Goal: Transaction & Acquisition: Purchase product/service

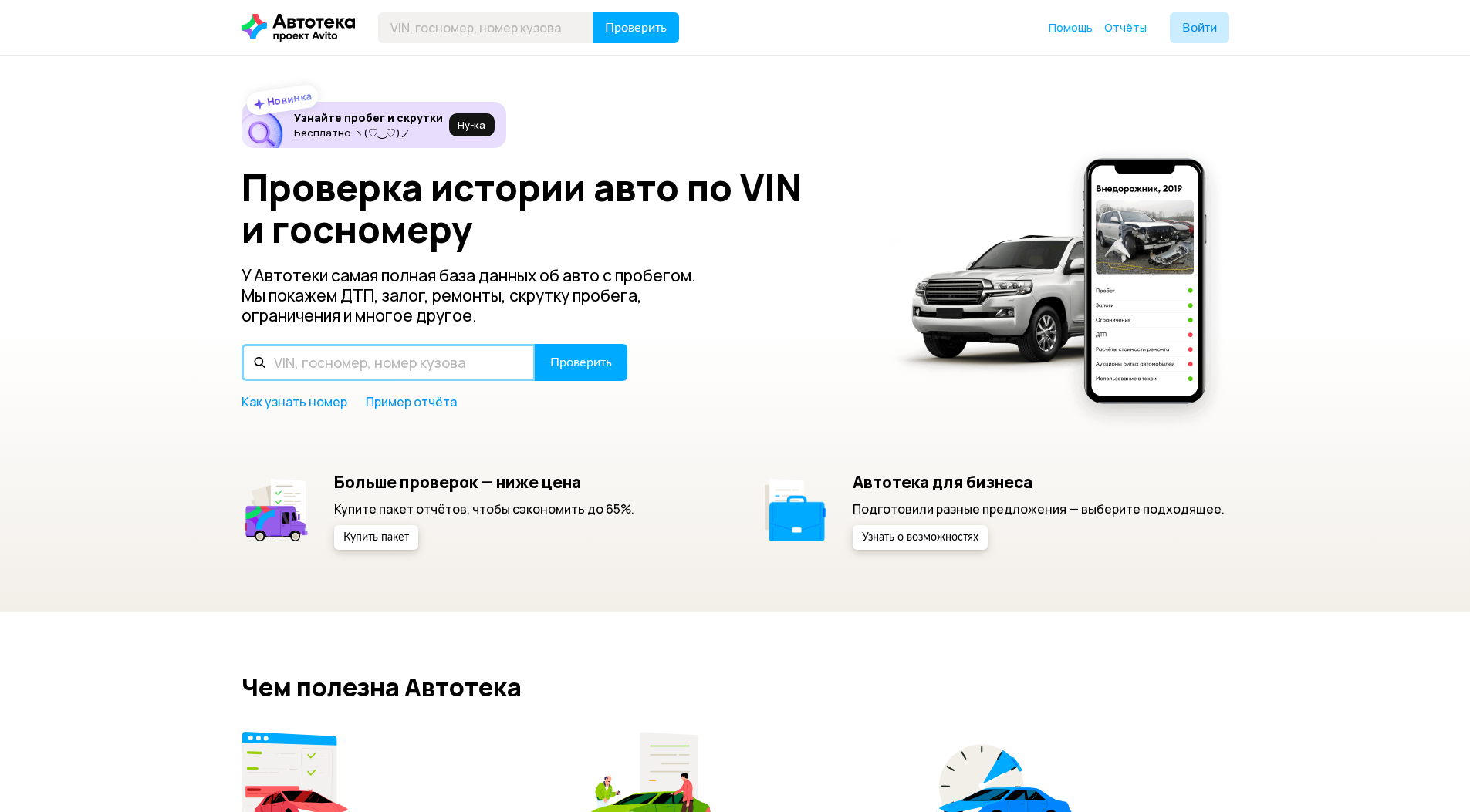
click at [395, 372] on input "text" at bounding box center [388, 362] width 294 height 37
paste input "Р287ТО40"
type input "Р287ТО40"
click at [592, 363] on span "Проверить" at bounding box center [580, 362] width 61 height 12
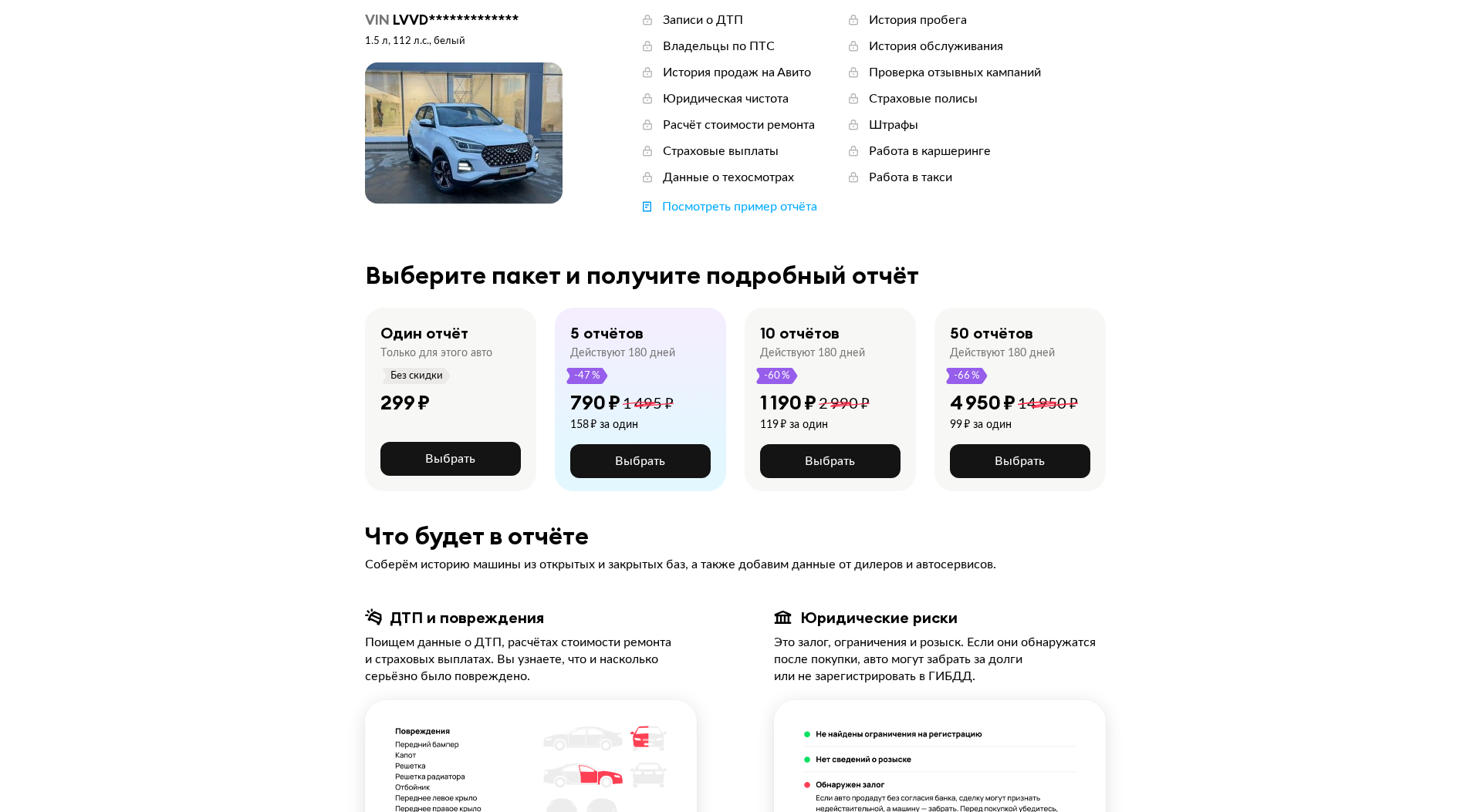
scroll to position [81, 0]
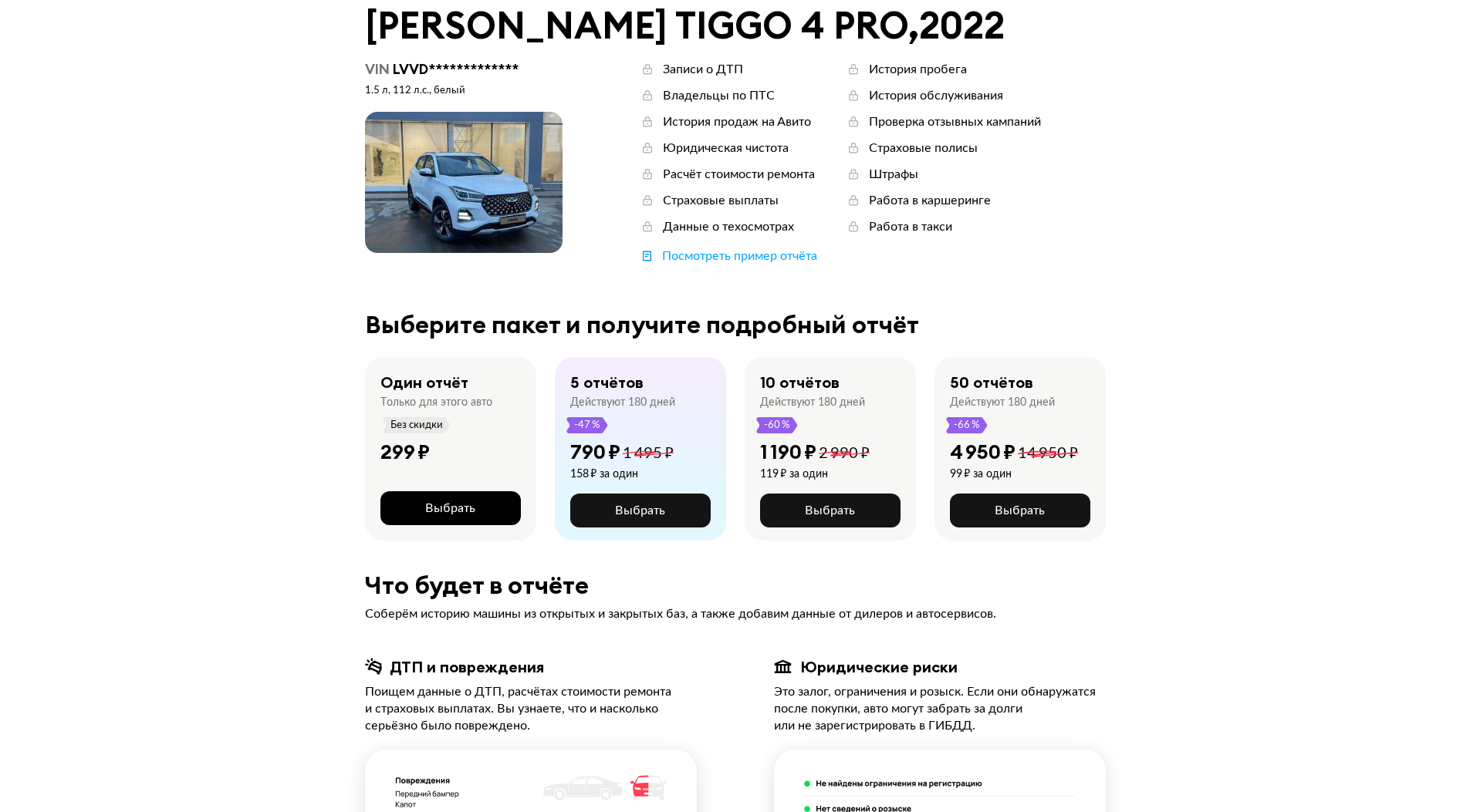
click at [443, 502] on span "Выбрать" at bounding box center [450, 507] width 50 height 12
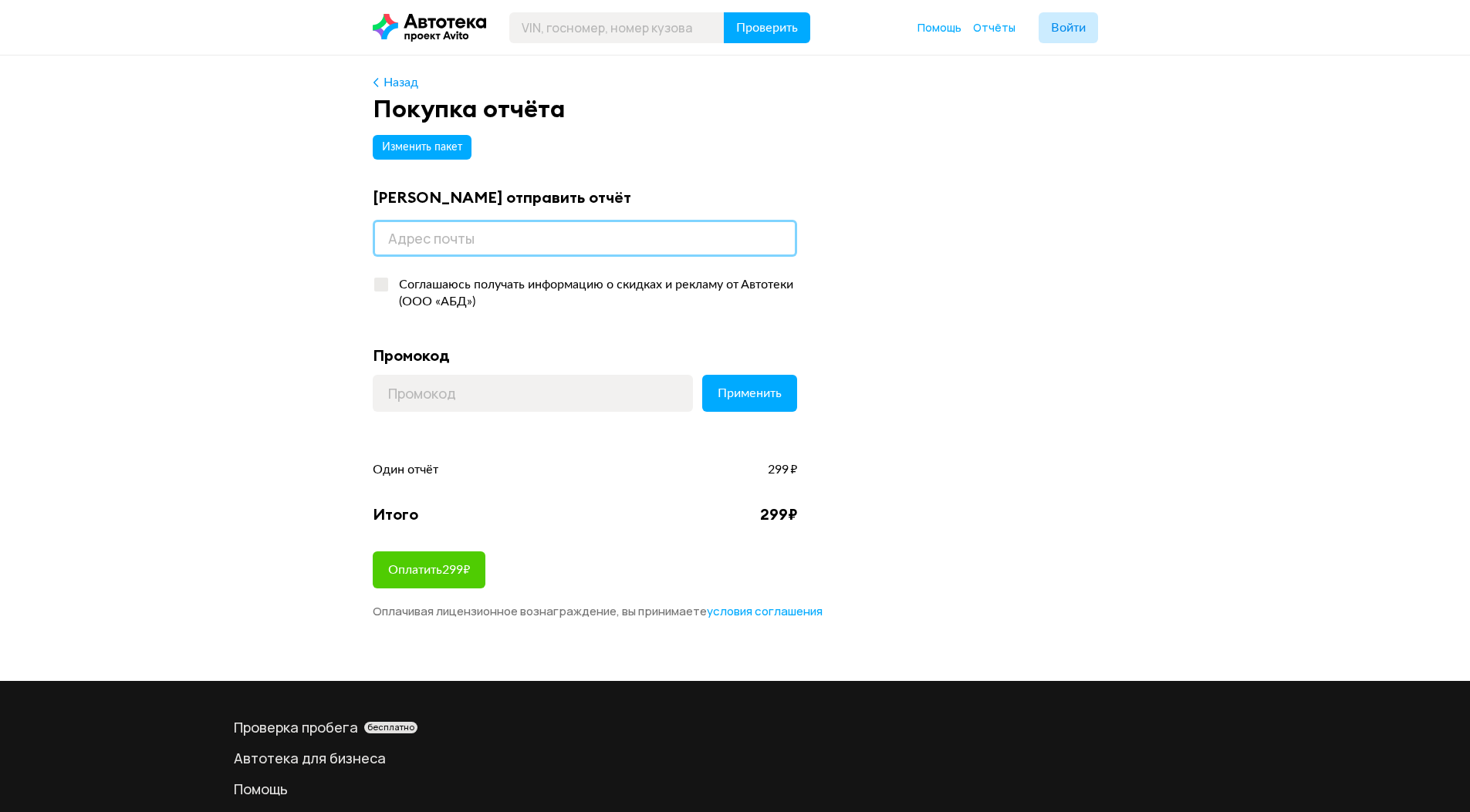
click at [451, 239] on input "email" at bounding box center [585, 239] width 424 height 37
type input "vitalypak1@gmail.com"
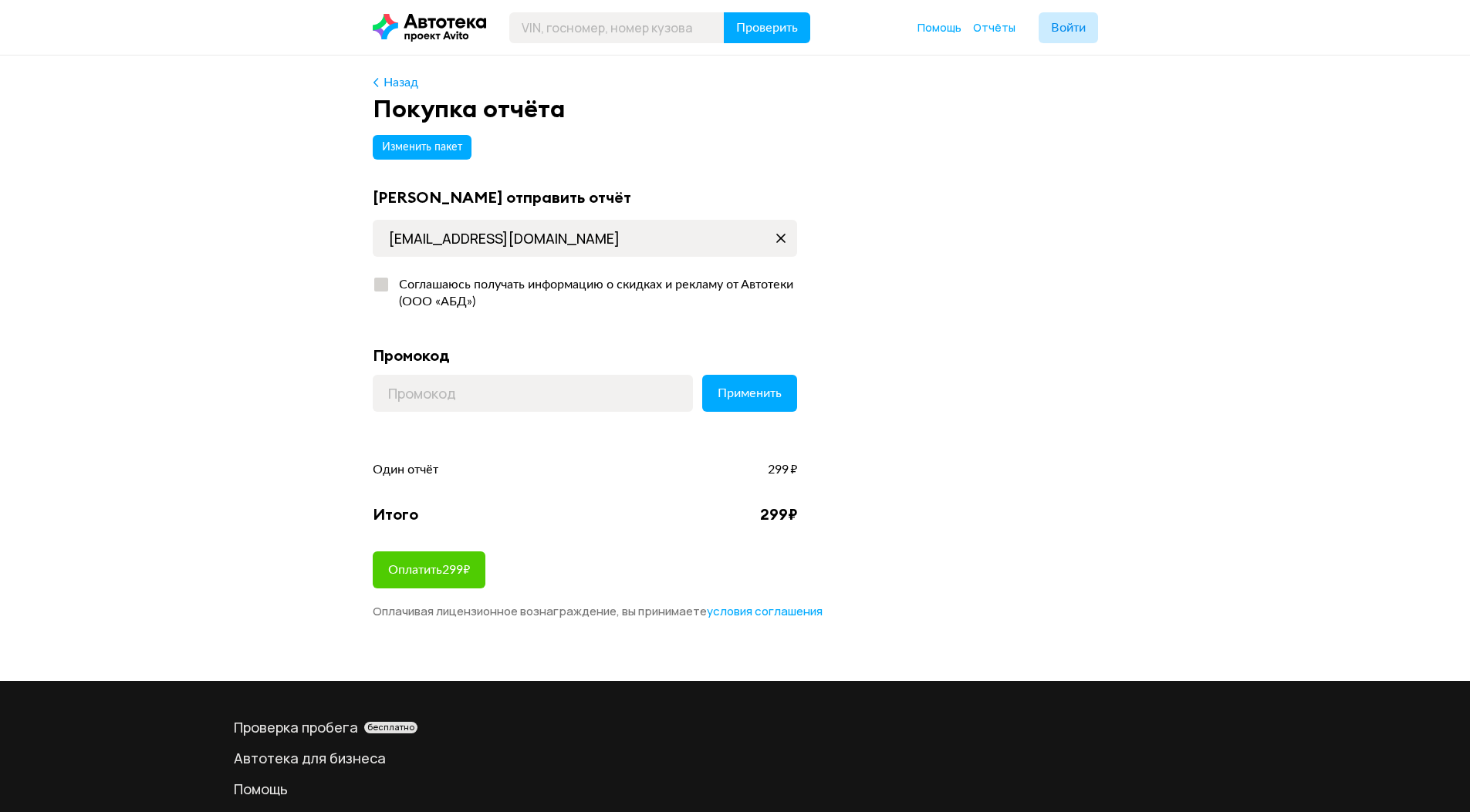
click at [385, 284] on div at bounding box center [381, 284] width 14 height 14
click at [383, 284] on input "Соглашаюсь получать информацию о скидках и рекламу от Автотеки (ООО «АБД»)" at bounding box center [377, 281] width 10 height 10
checkbox input "true"
click at [496, 396] on input at bounding box center [532, 394] width 320 height 37
paste input "LETSGO"
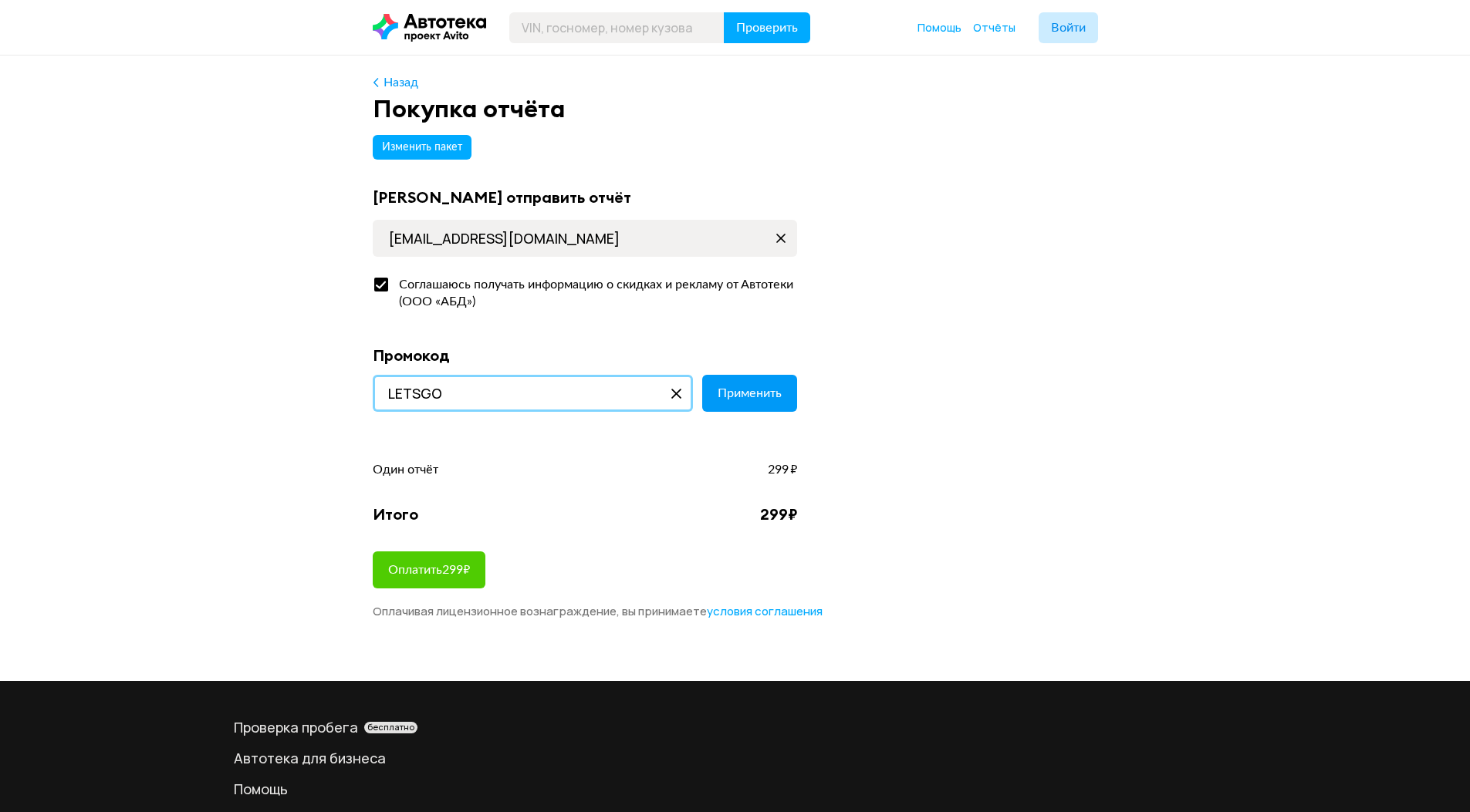
type input "LETSGO"
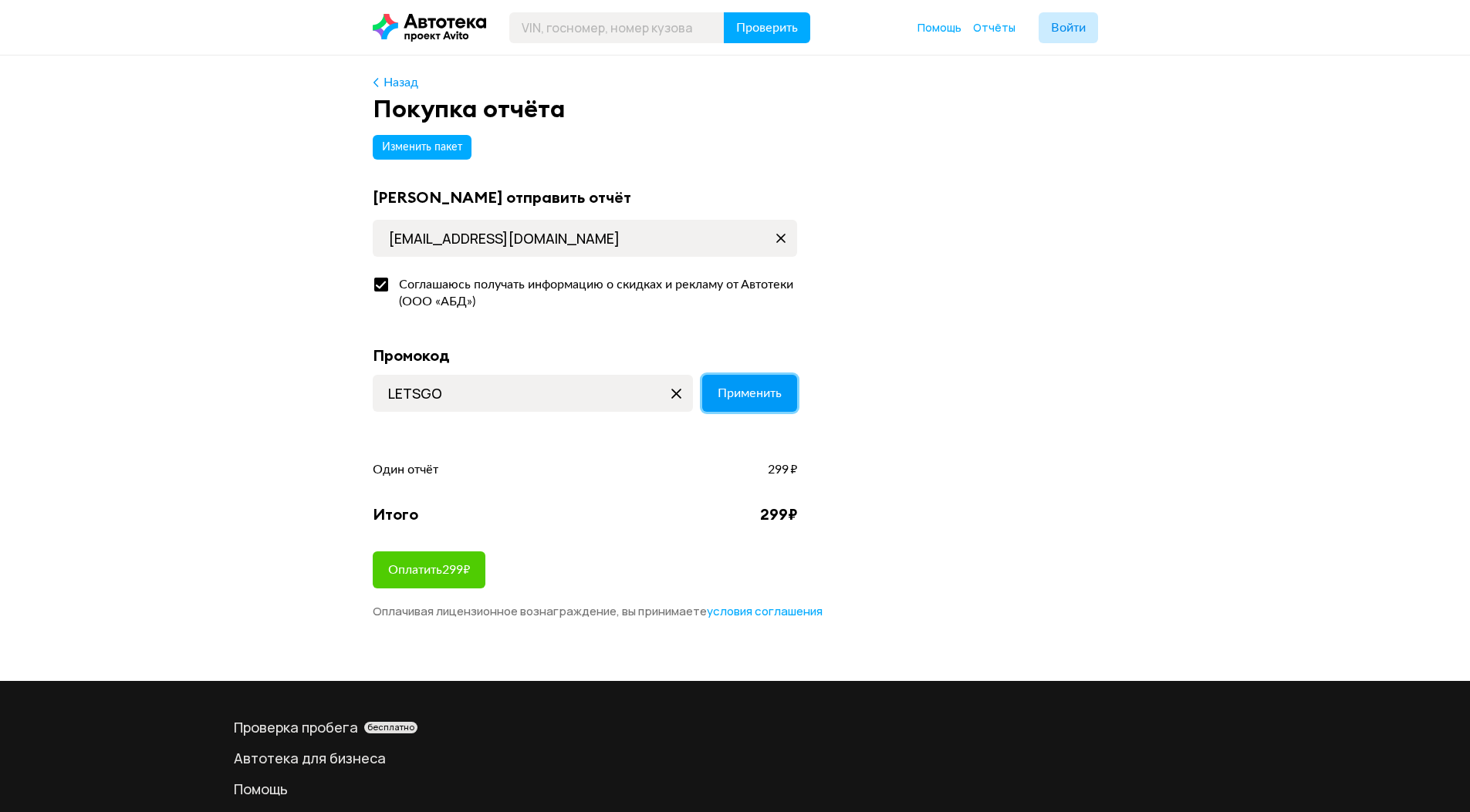
click at [744, 403] on button "Применить" at bounding box center [749, 394] width 95 height 37
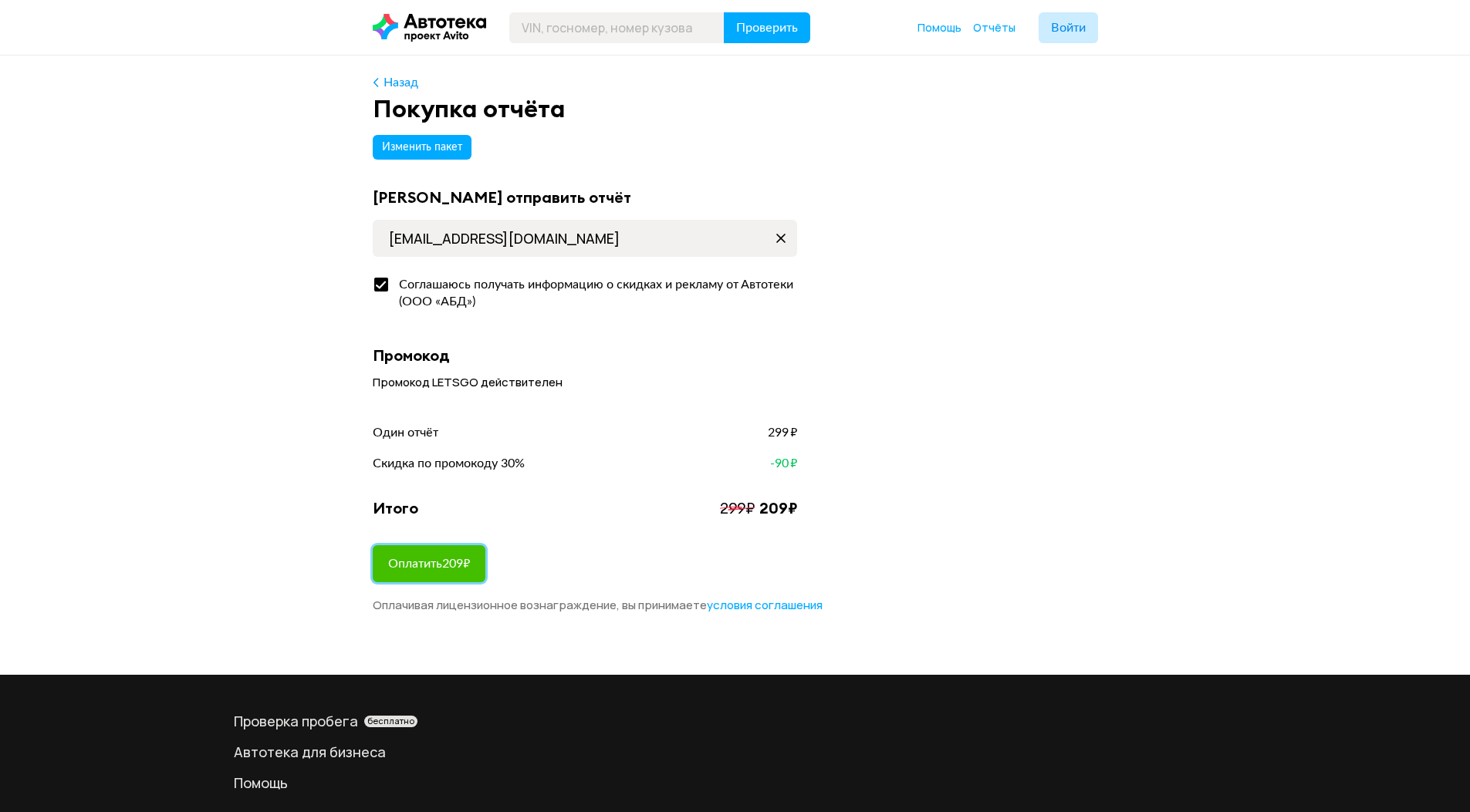
click at [455, 564] on span "Оплатить 209 ₽" at bounding box center [429, 563] width 82 height 12
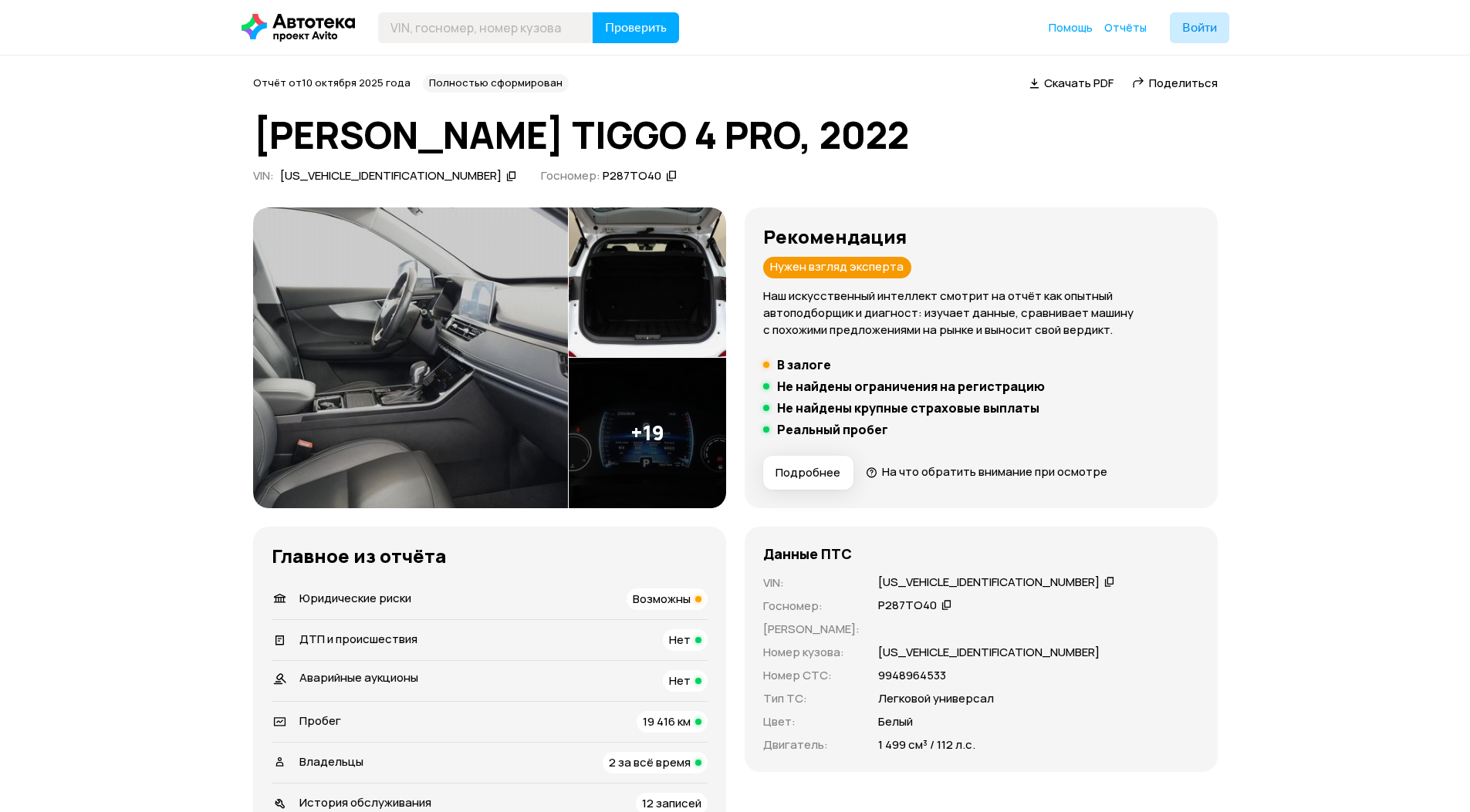
click at [862, 272] on div "Нужен взгляд эксперта" at bounding box center [837, 268] width 148 height 22
click at [685, 603] on span "Возможны" at bounding box center [661, 599] width 58 height 17
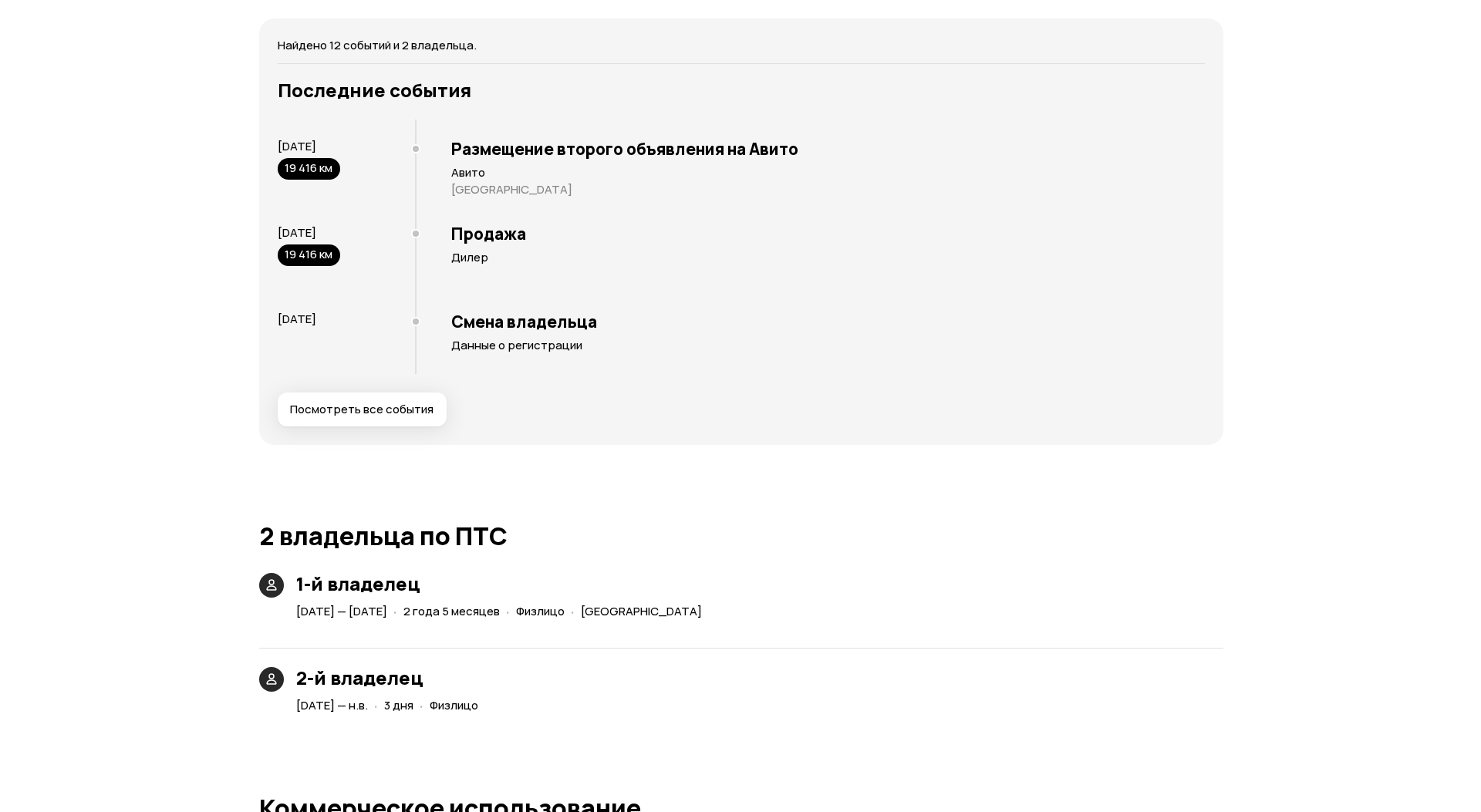
scroll to position [2656, 0]
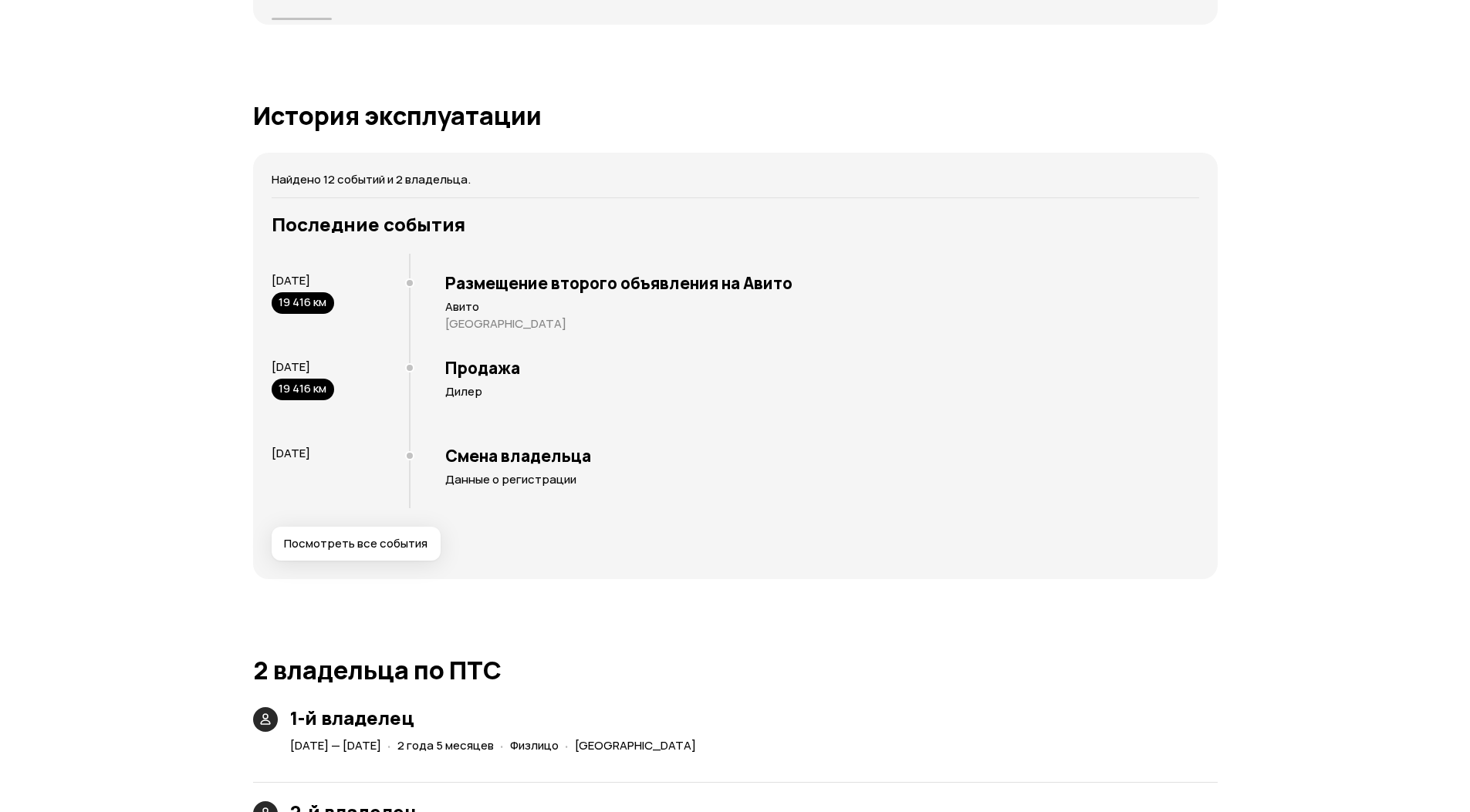
click at [349, 540] on span "Посмотреть все события" at bounding box center [355, 543] width 143 height 16
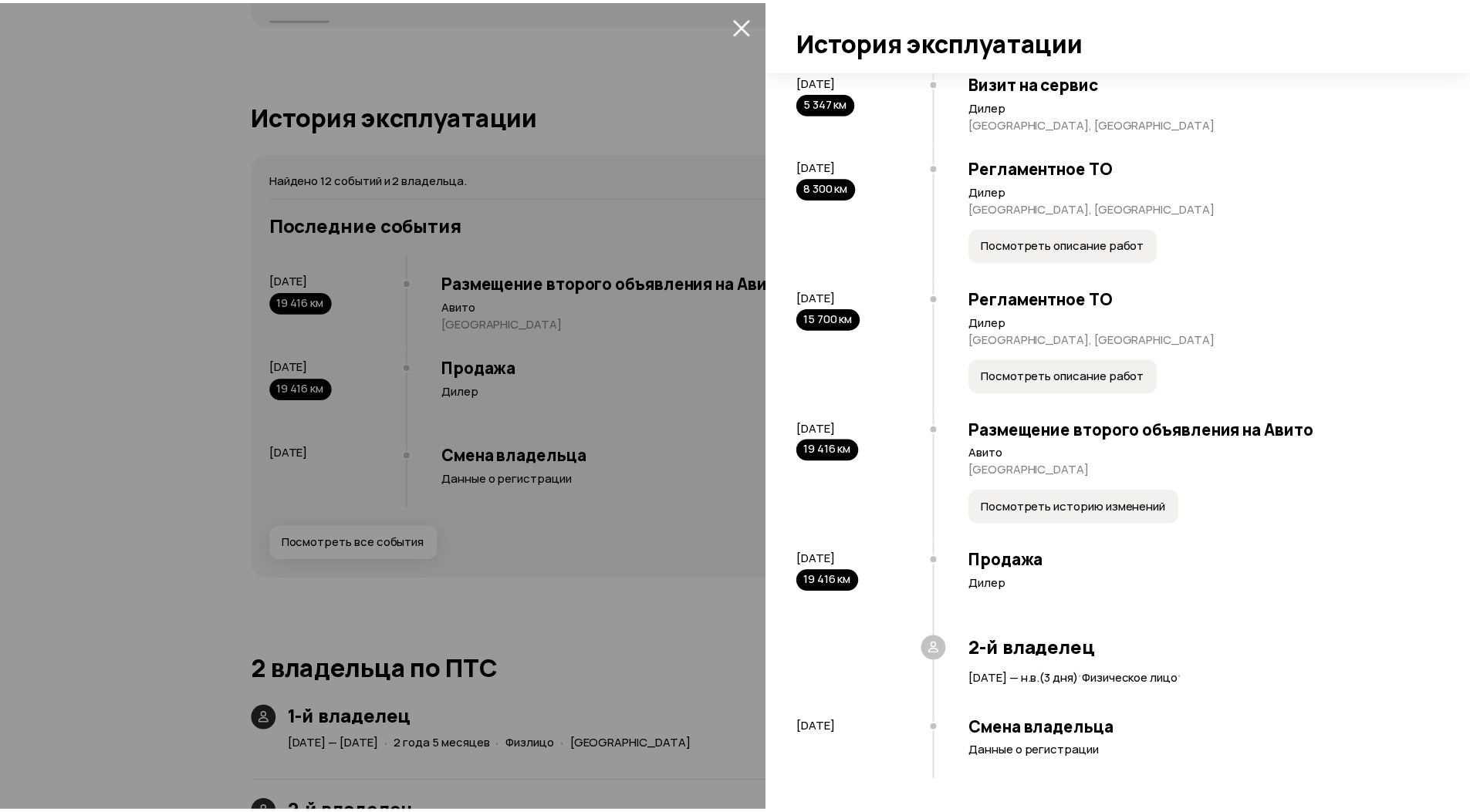
scroll to position [718, 0]
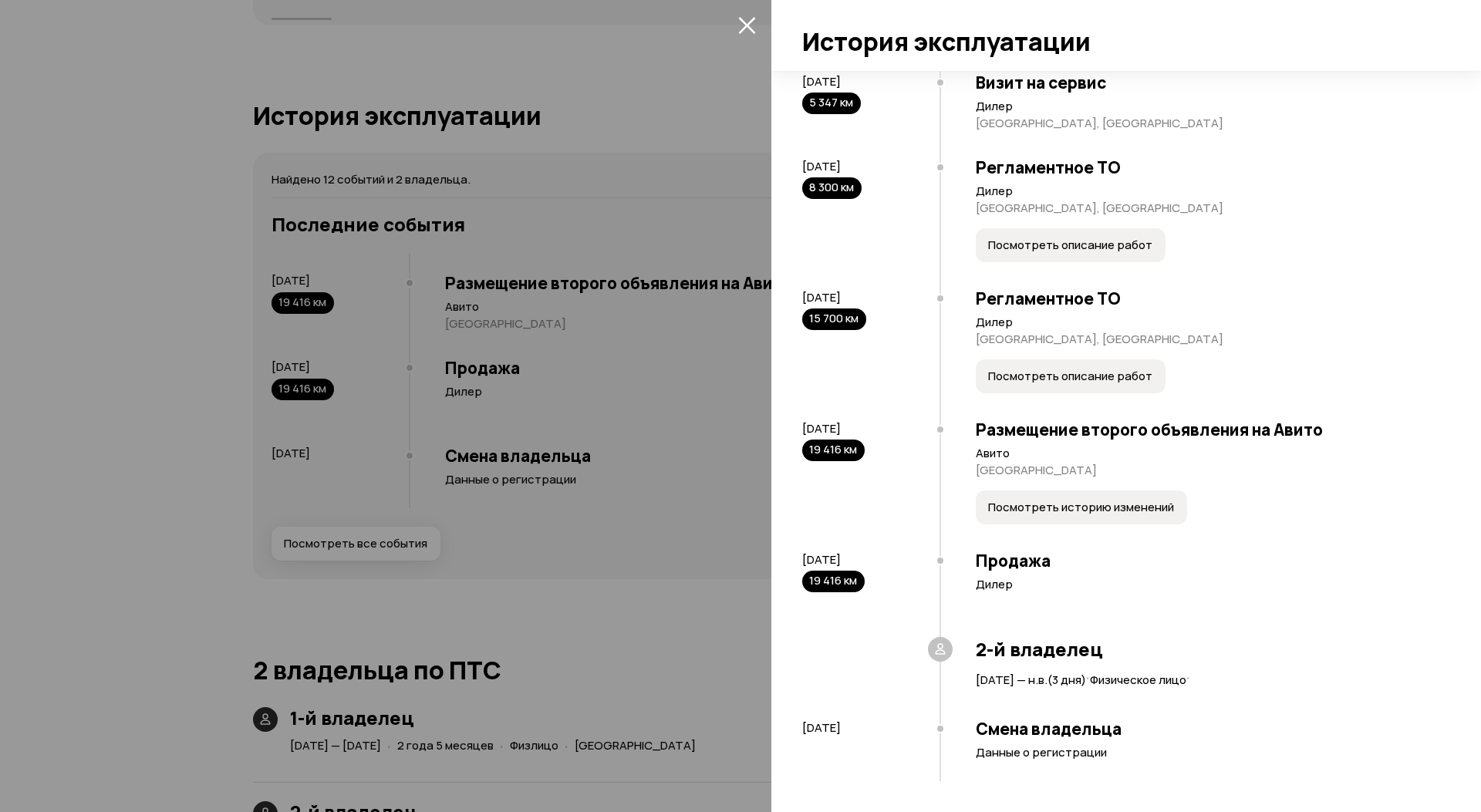
click at [1020, 756] on p "Данные о регистрации" at bounding box center [1206, 752] width 459 height 16
click at [1024, 738] on h3 "Смена владельца" at bounding box center [1206, 729] width 459 height 20
click at [538, 603] on div at bounding box center [740, 406] width 1481 height 812
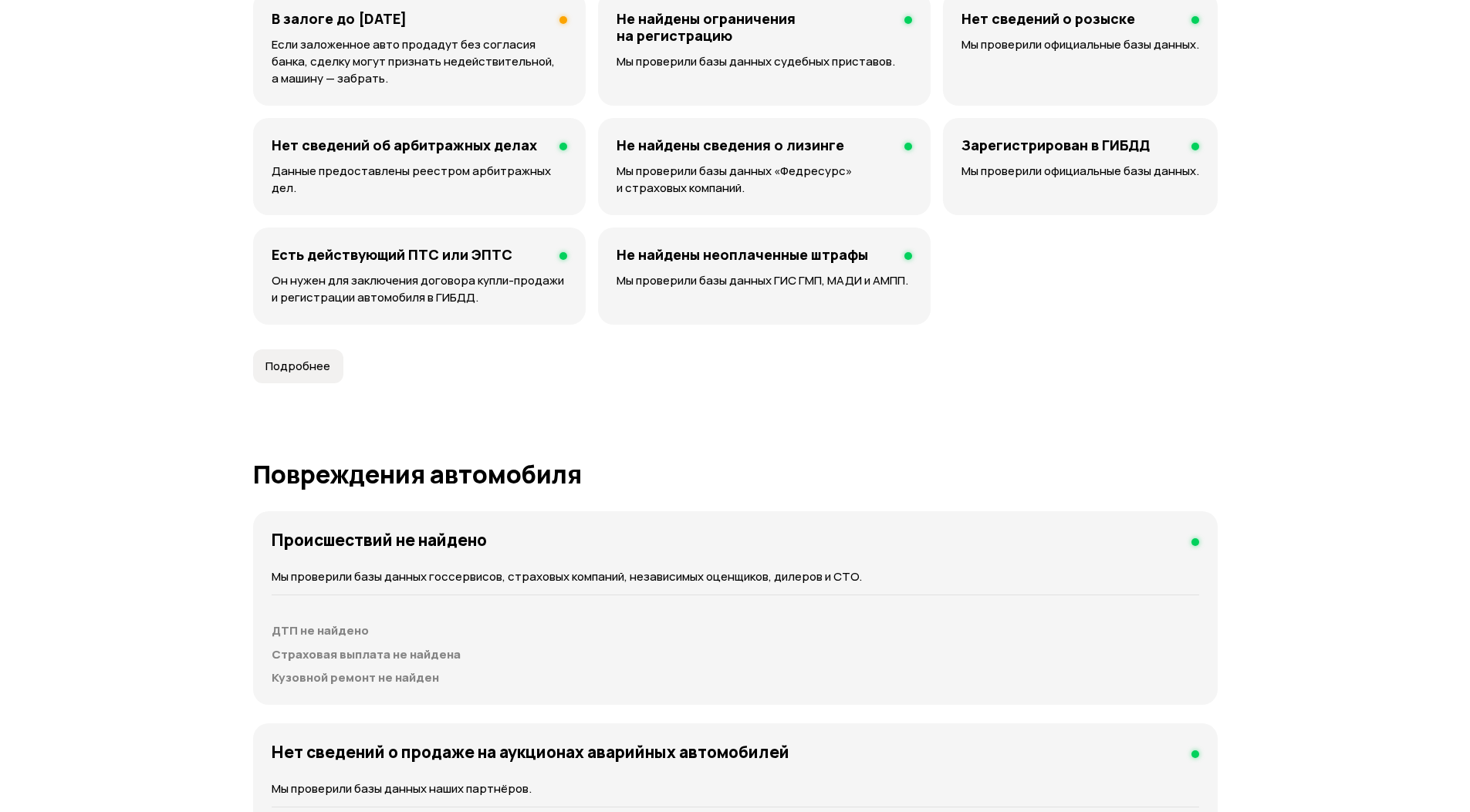
scroll to position [959, 0]
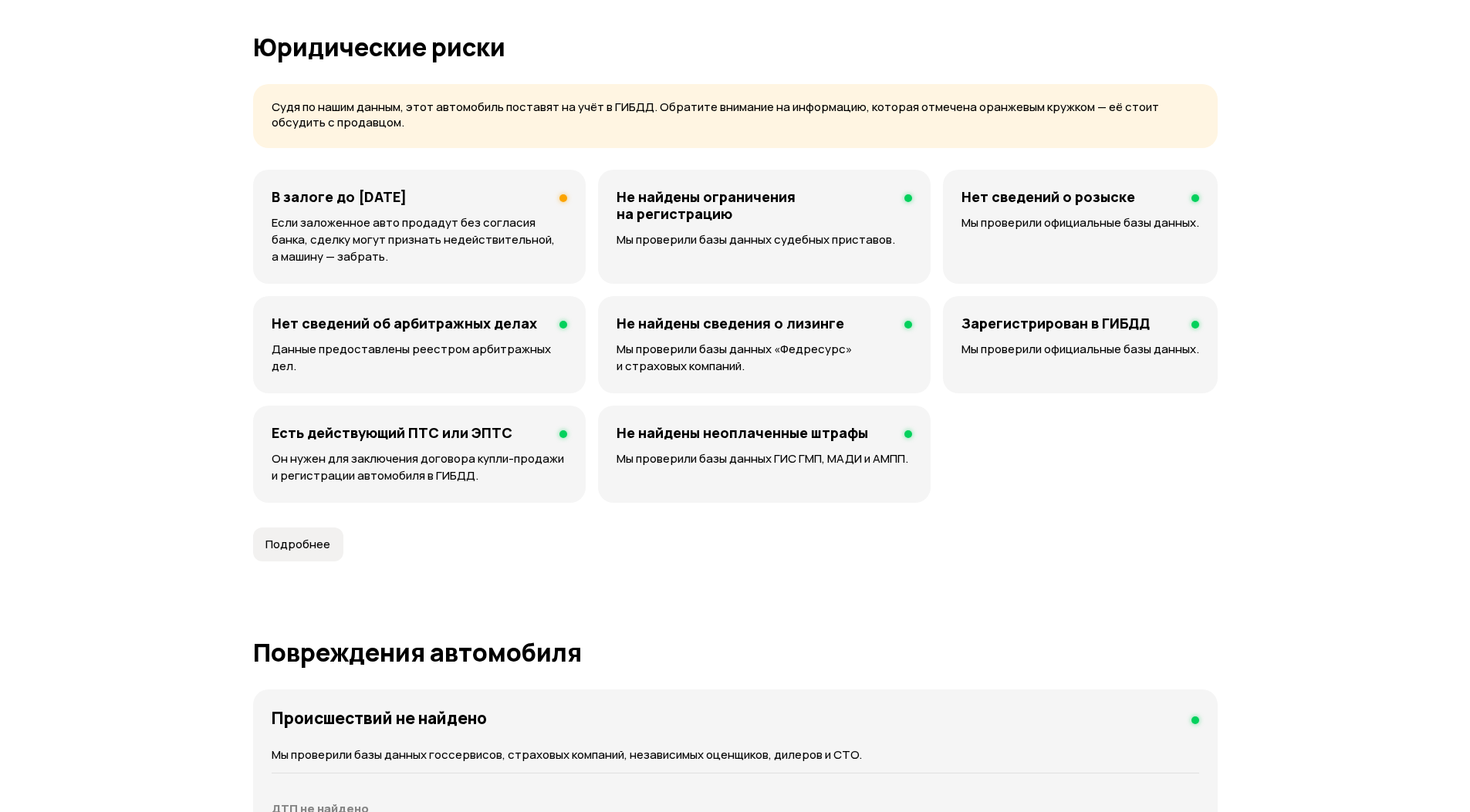
click at [318, 545] on span "Подробнее" at bounding box center [297, 544] width 65 height 16
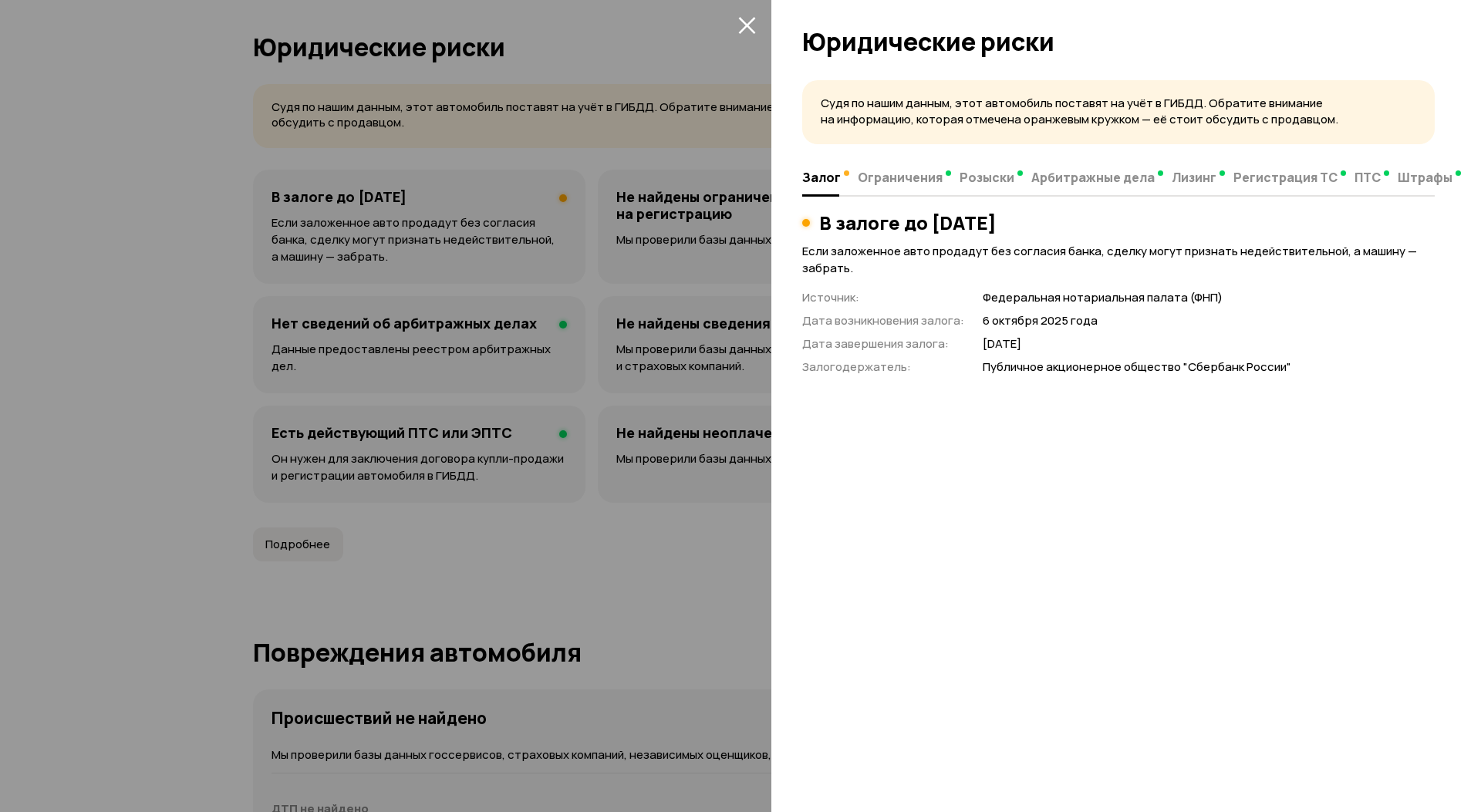
click at [152, 264] on div at bounding box center [740, 406] width 1481 height 812
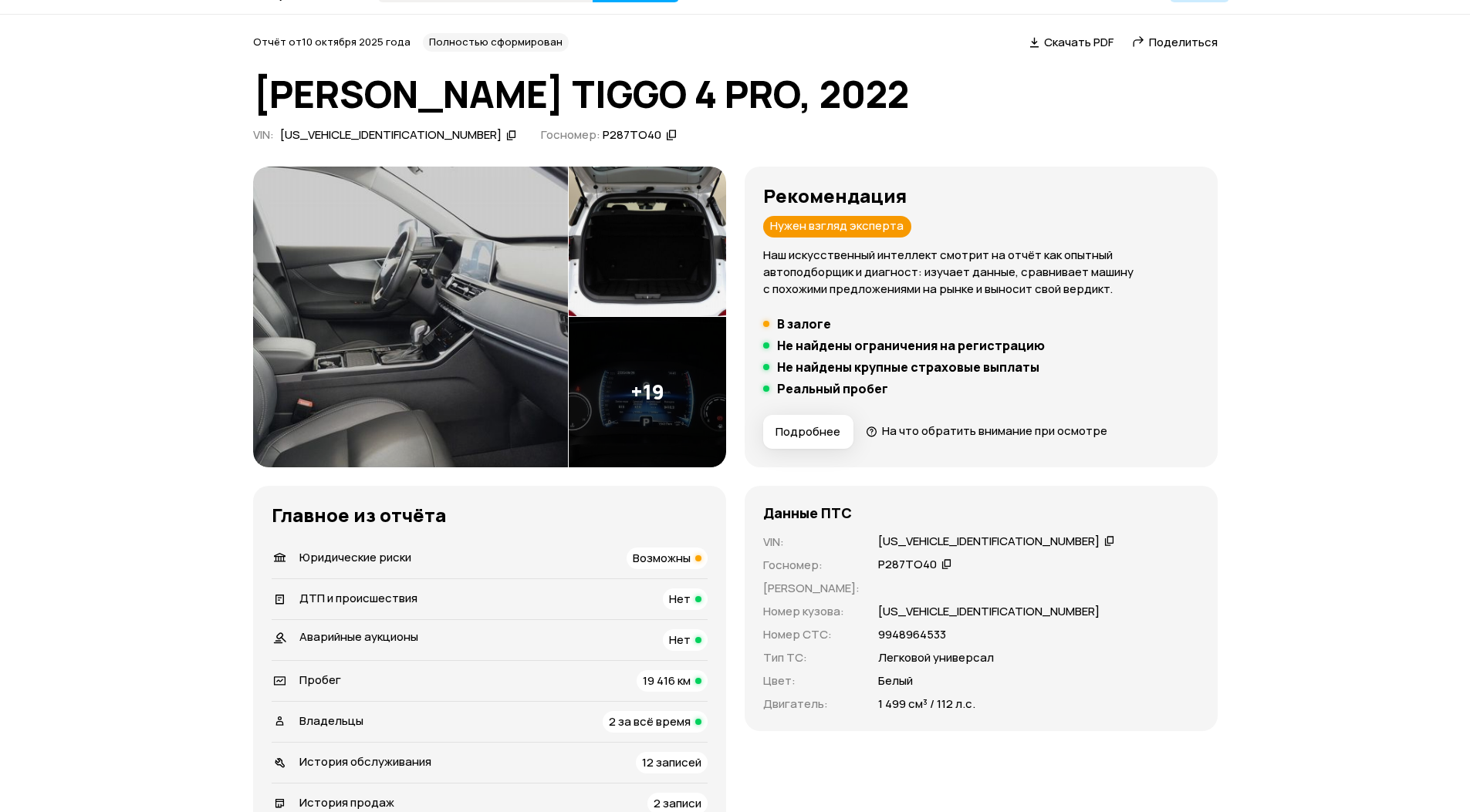
scroll to position [0, 0]
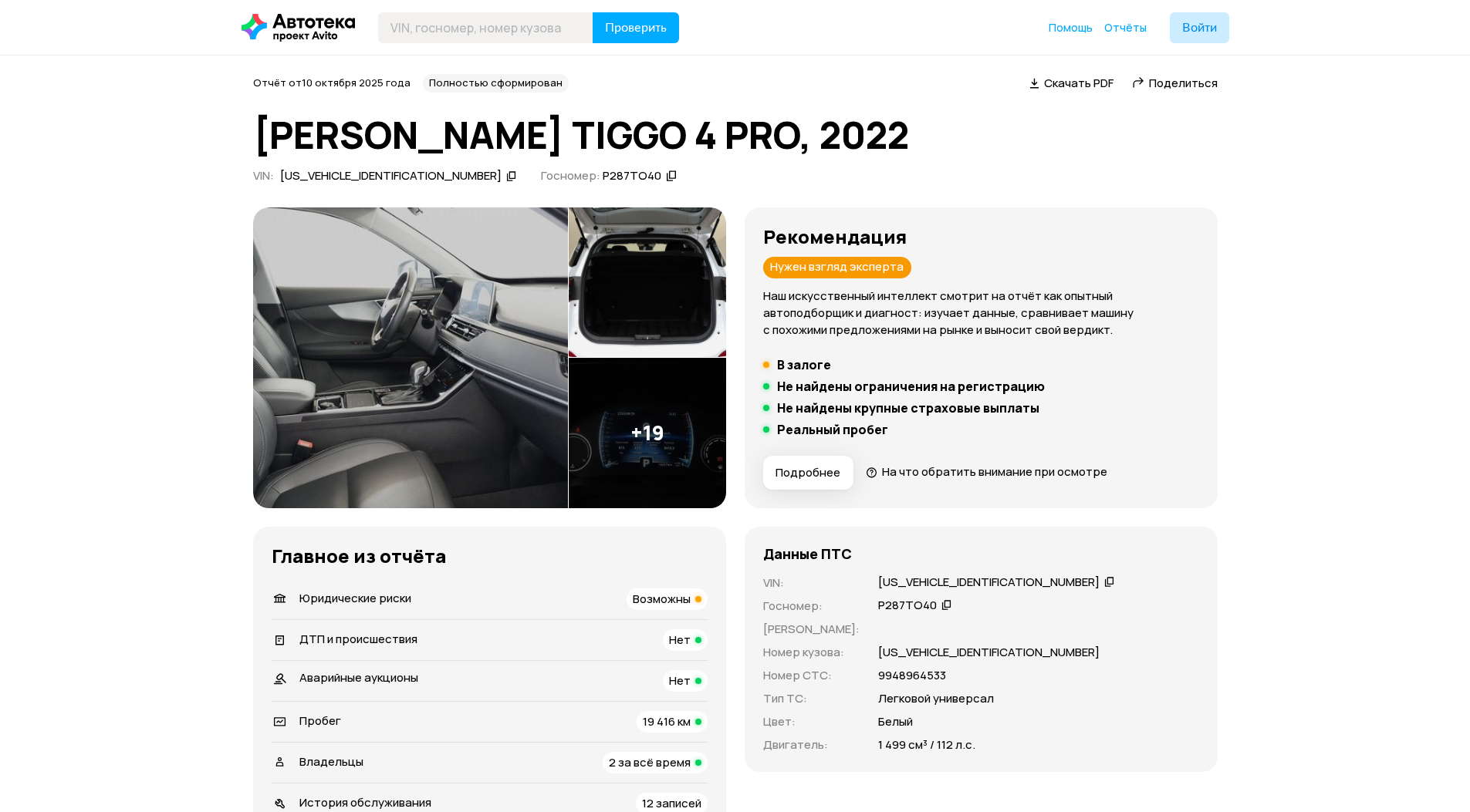
click at [1090, 83] on span "Скачать PDF" at bounding box center [1079, 83] width 70 height 17
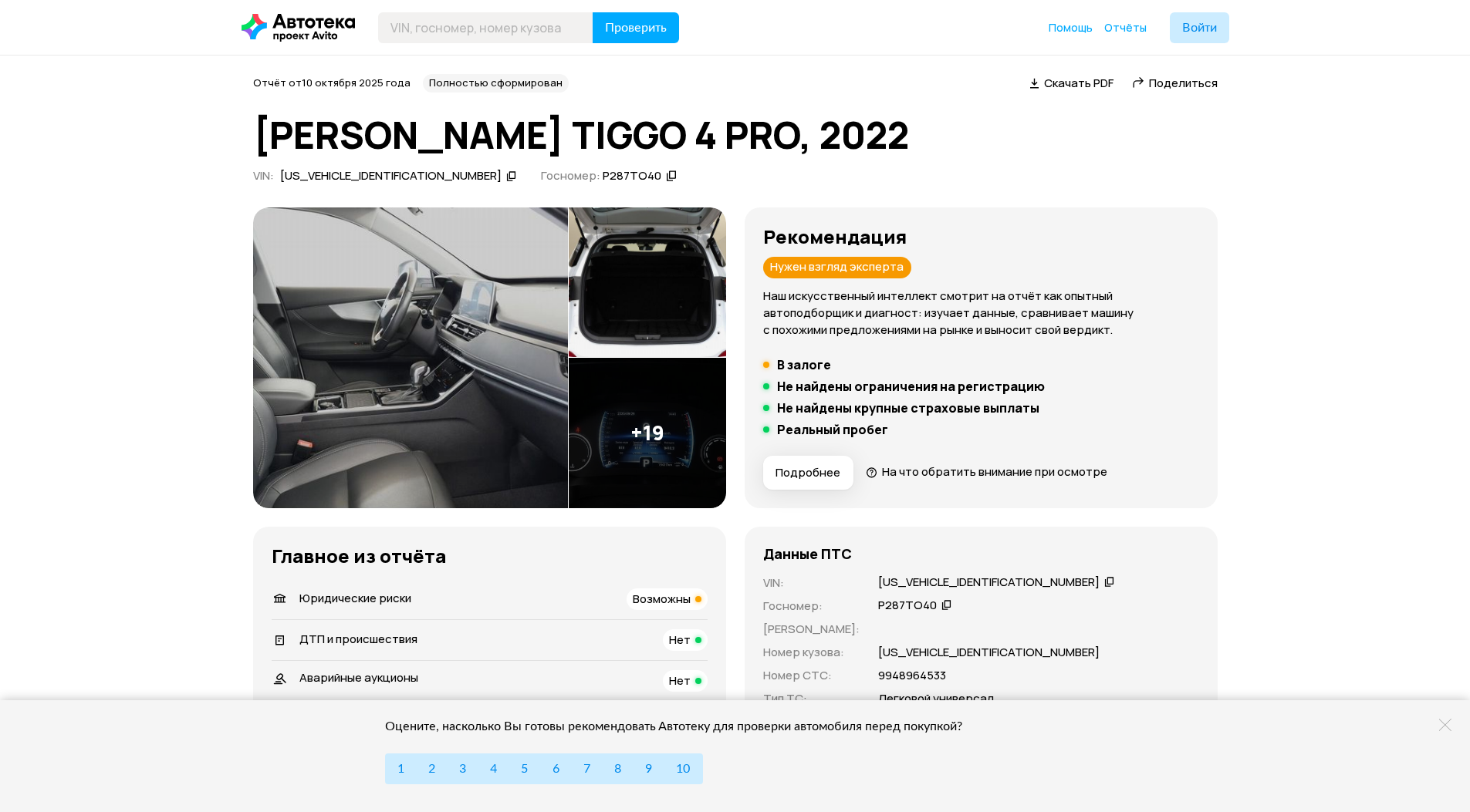
click at [452, 405] on img at bounding box center [410, 358] width 315 height 301
